Goal: Transaction & Acquisition: Purchase product/service

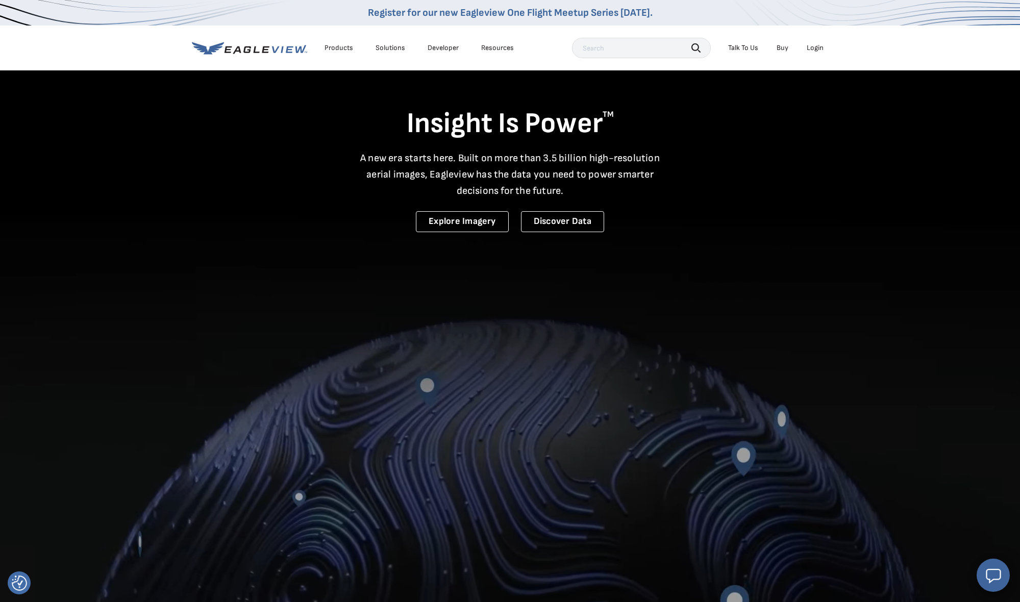
click at [813, 49] on div "Login" at bounding box center [815, 47] width 17 height 9
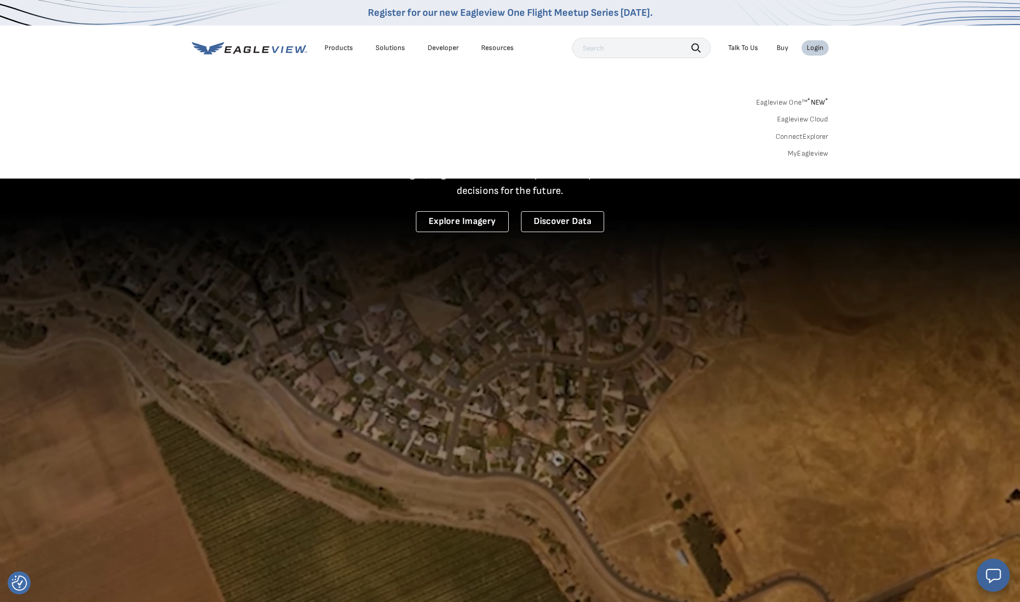
click at [811, 98] on span "* NEW *" at bounding box center [817, 102] width 21 height 9
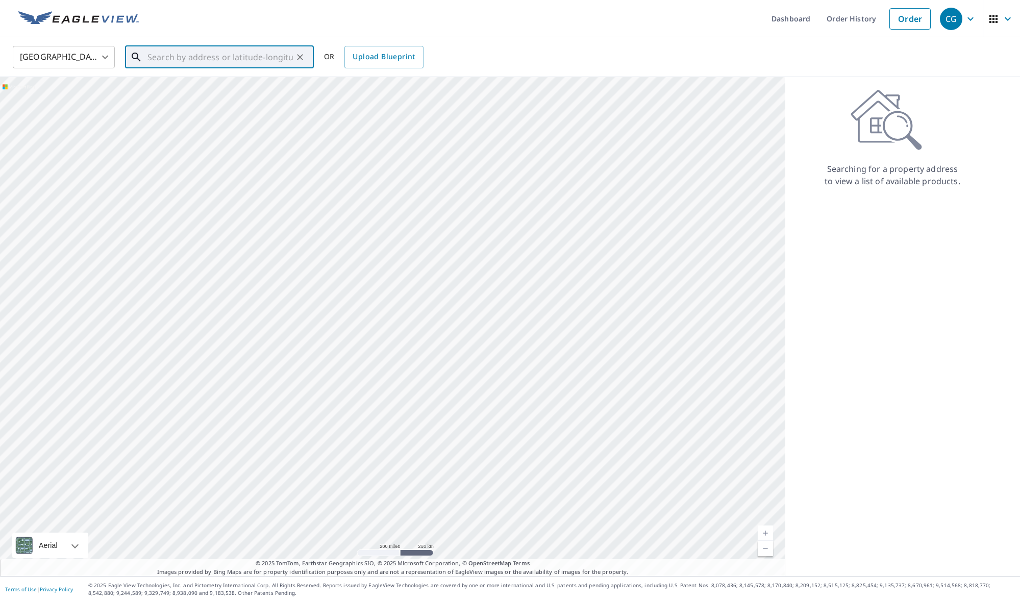
click at [211, 59] on input "text" at bounding box center [219, 57] width 145 height 29
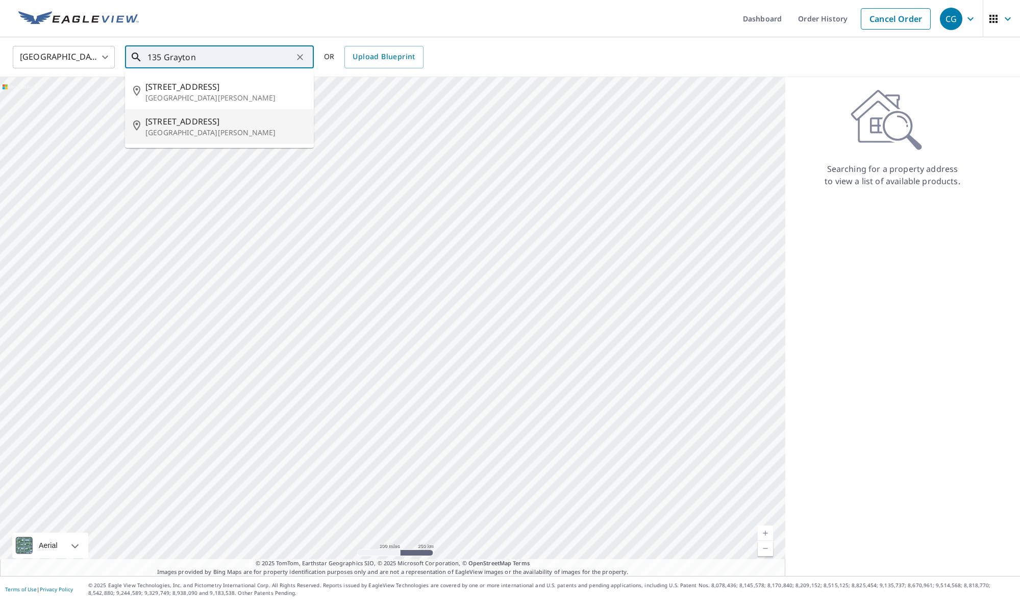
click at [272, 131] on p "Santa Rosa Beach, FL 32459" at bounding box center [225, 133] width 160 height 10
type input "135 Grayton Village Rd Santa Rosa Beach, FL 32459"
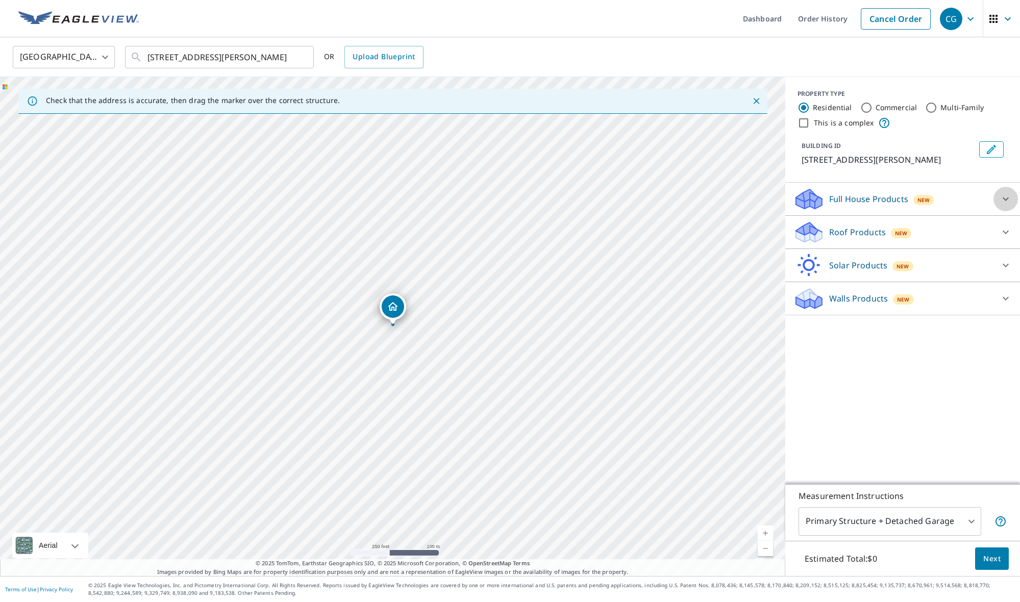
click at [1003, 202] on div at bounding box center [1005, 199] width 24 height 24
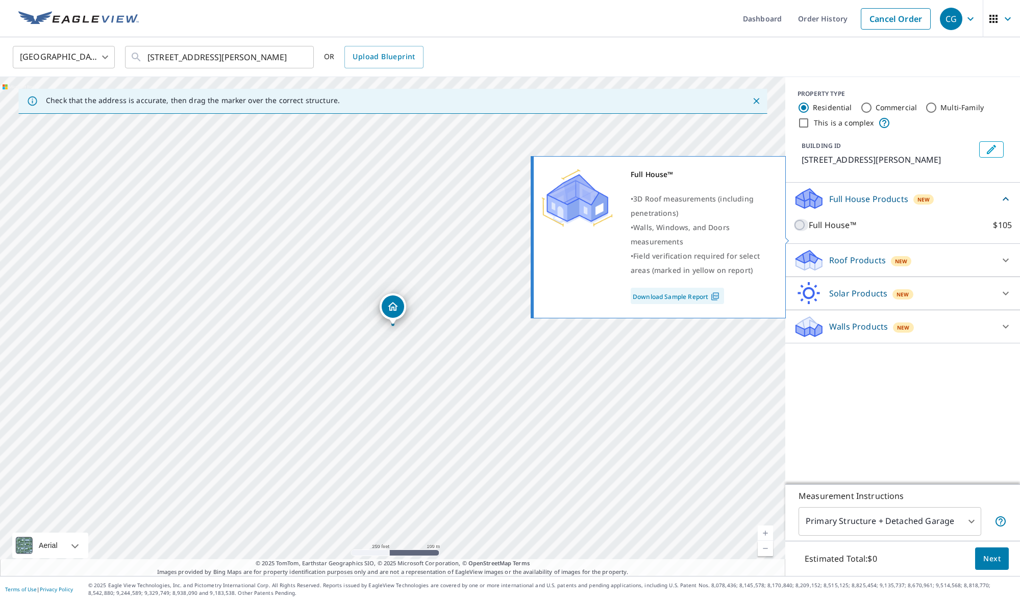
click at [803, 231] on input "Full House™ $105" at bounding box center [800, 225] width 15 height 12
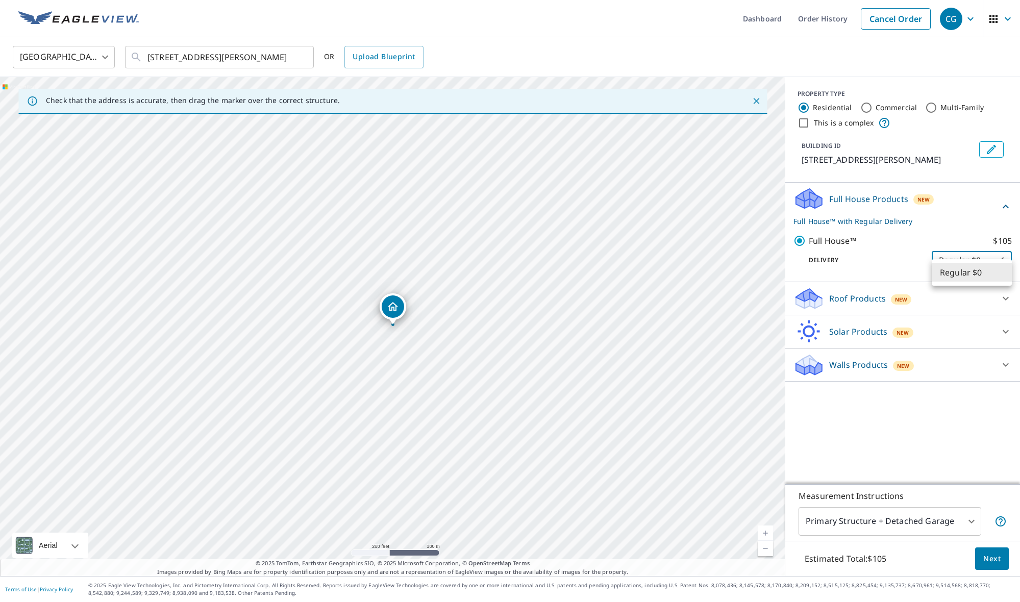
click at [986, 270] on body "CG CG Dashboard Order History Cancel Order CG United States US ​ 135 Grayton Vi…" at bounding box center [510, 301] width 1020 height 602
click at [970, 251] on div at bounding box center [510, 301] width 1020 height 602
click at [978, 310] on div "Roof Products New" at bounding box center [893, 299] width 200 height 24
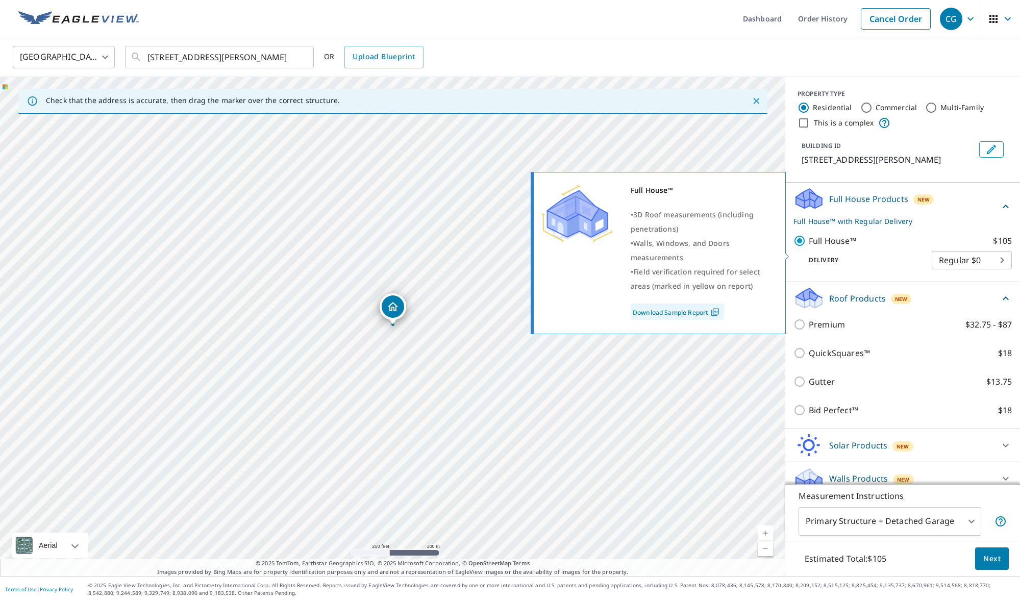
click at [799, 247] on input "Full House™ $105" at bounding box center [800, 241] width 15 height 12
checkbox input "false"
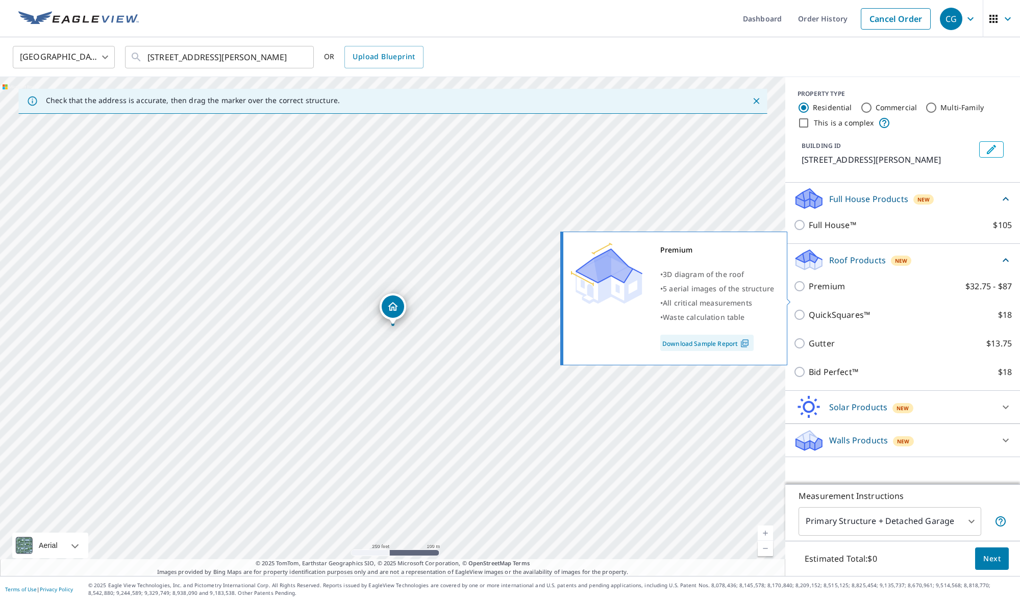
click at [800, 292] on input "Premium $32.75 - $87" at bounding box center [800, 286] width 15 height 12
checkbox input "true"
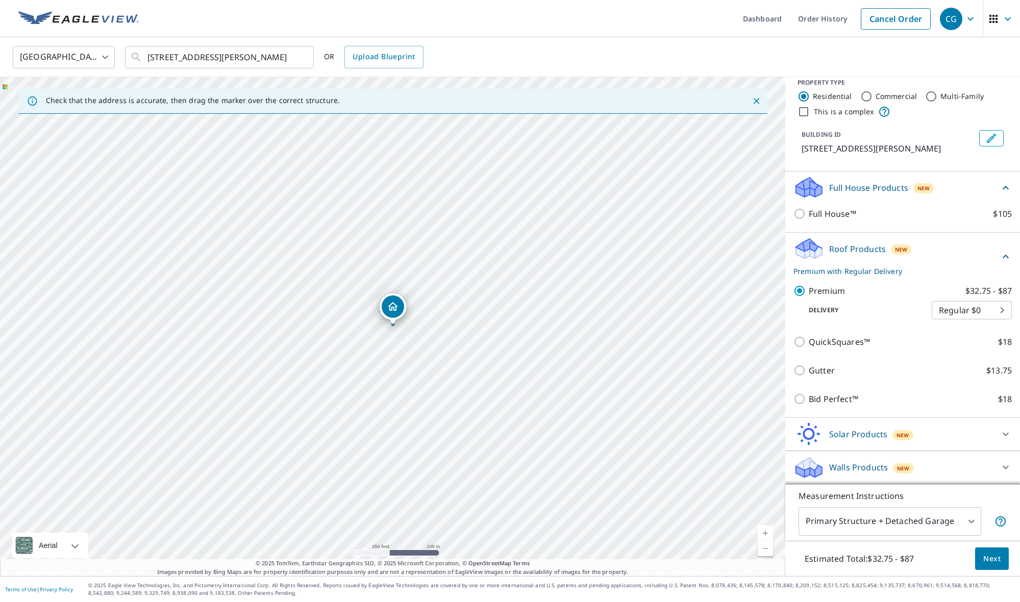
scroll to position [23, 0]
click at [974, 311] on body "CG CG Dashboard Order History Cancel Order CG United States US ​ 135 Grayton Vi…" at bounding box center [510, 301] width 1020 height 602
click at [975, 311] on li "Regular $0" at bounding box center [972, 310] width 80 height 18
click at [987, 560] on span "Next" at bounding box center [991, 559] width 17 height 13
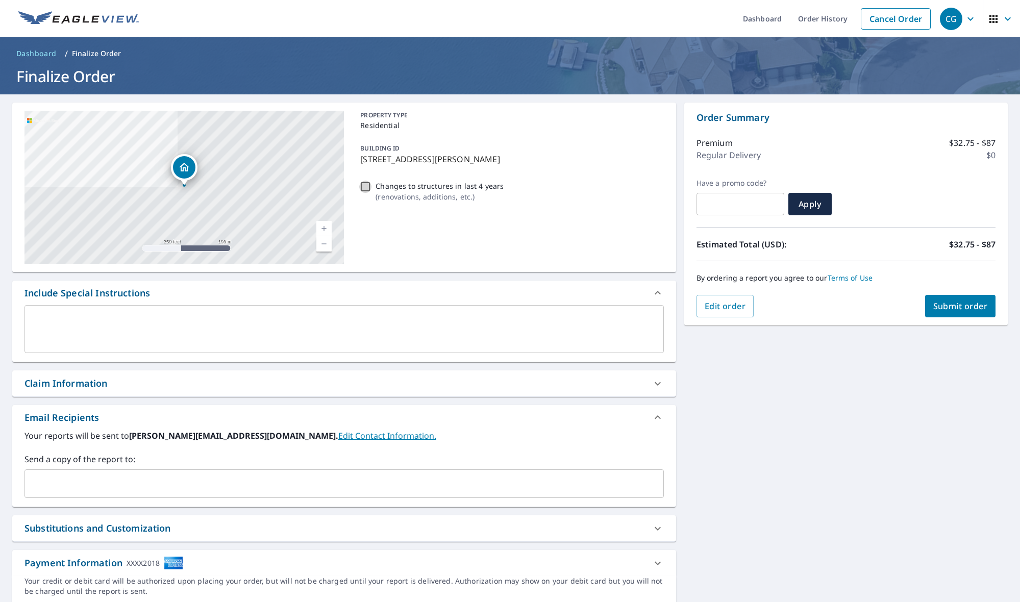
click at [363, 184] on input "Changes to structures in last 4 years ( renovations, additions, etc. )" at bounding box center [365, 187] width 12 height 12
checkbox input "true"
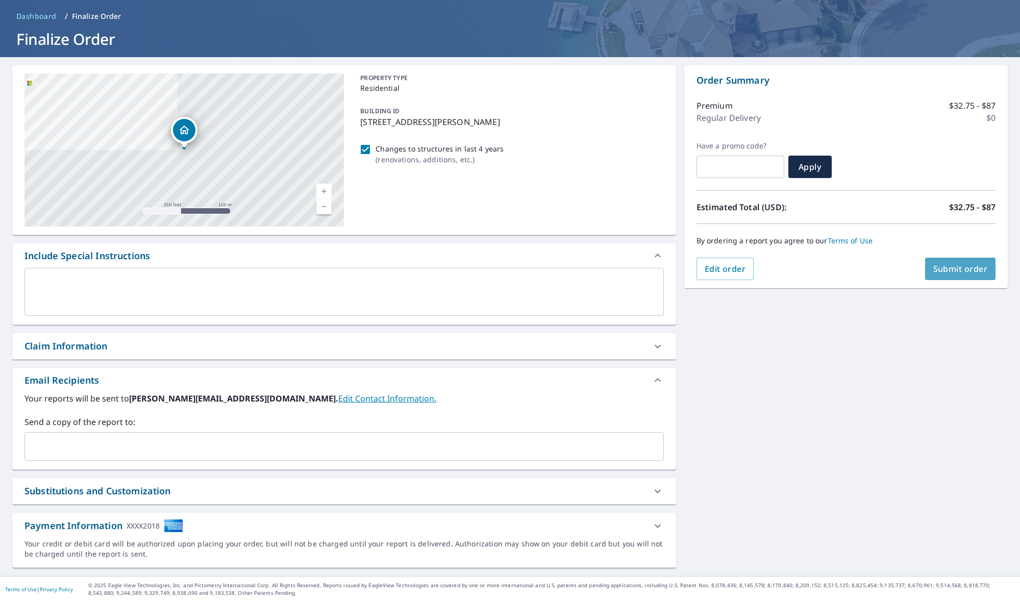
click at [972, 271] on span "Submit order" at bounding box center [960, 268] width 55 height 11
